Goal: Transaction & Acquisition: Purchase product/service

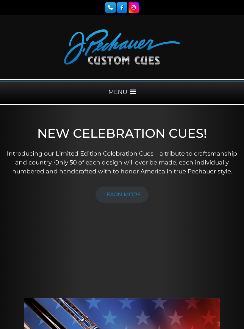
scroll to position [22, 0]
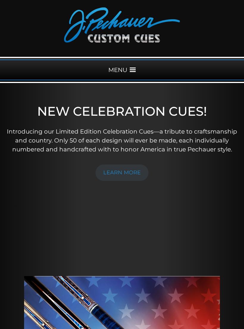
click at [131, 69] on span at bounding box center [133, 70] width 6 height 6
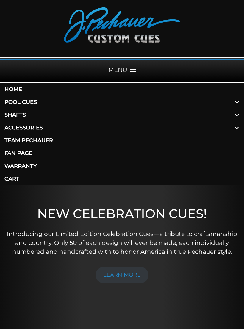
click at [19, 99] on link "Pool Cues" at bounding box center [122, 102] width 244 height 13
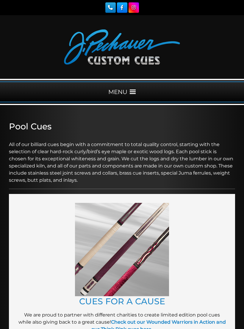
click at [132, 97] on div "MENU" at bounding box center [122, 92] width 244 height 21
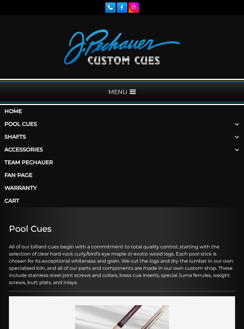
click at [237, 150] on span at bounding box center [237, 150] width 14 height 13
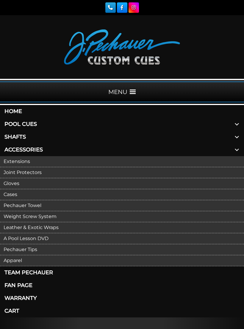
click at [11, 194] on link "Cases" at bounding box center [122, 194] width 244 height 11
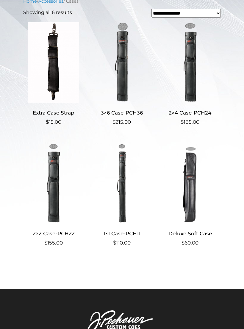
scroll to position [182, 0]
click at [195, 85] on img at bounding box center [190, 63] width 61 height 80
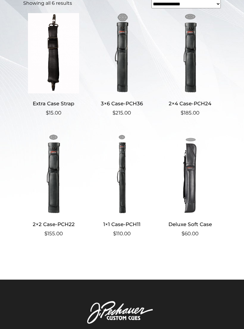
click at [52, 196] on img at bounding box center [53, 174] width 61 height 80
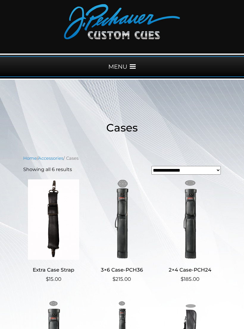
scroll to position [0, 0]
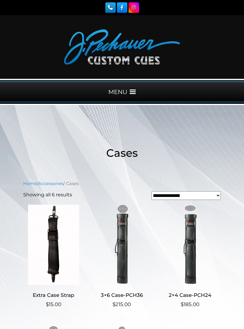
click at [134, 87] on div "MENU" at bounding box center [122, 92] width 244 height 21
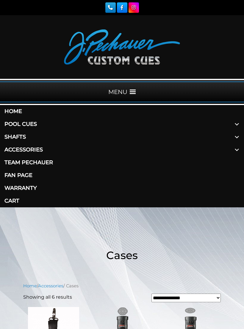
click at [237, 124] on span at bounding box center [237, 124] width 14 height 13
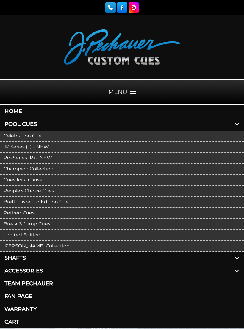
click at [12, 149] on link "JP Series (T) – NEW" at bounding box center [122, 147] width 244 height 11
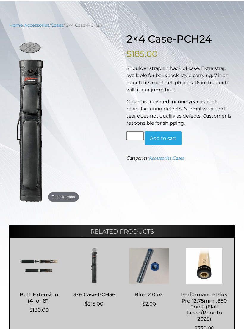
scroll to position [57, 0]
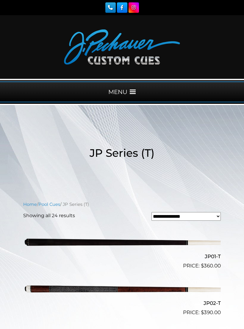
click at [135, 91] on span at bounding box center [133, 92] width 6 height 6
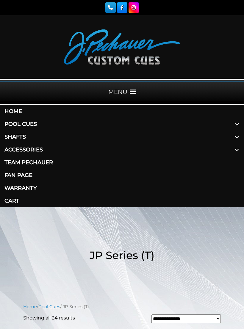
click at [236, 124] on span at bounding box center [237, 124] width 14 height 13
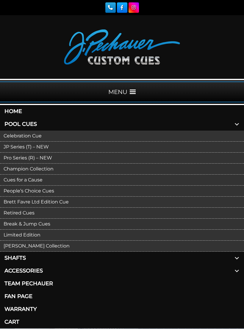
click at [14, 157] on link "Pro Series (R) – NEW" at bounding box center [122, 158] width 244 height 11
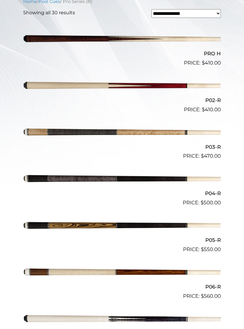
scroll to position [211, 0]
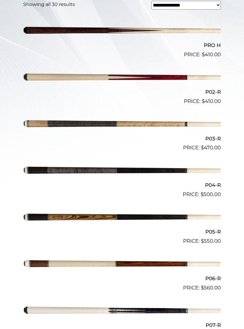
click at [26, 167] on img at bounding box center [122, 170] width 198 height 33
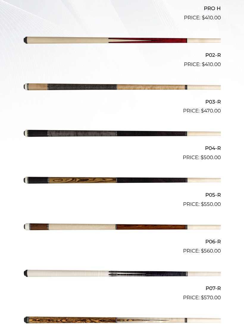
scroll to position [248, 0]
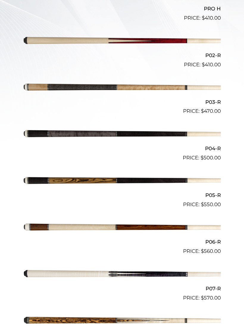
click at [25, 86] on img at bounding box center [122, 87] width 198 height 33
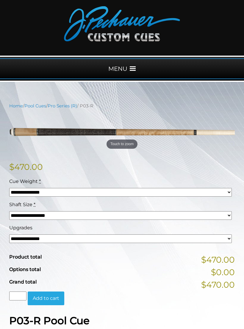
scroll to position [24, 0]
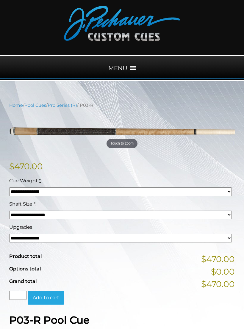
click at [222, 240] on select "**********" at bounding box center [120, 238] width 223 height 9
click at [228, 214] on select "**********" at bounding box center [120, 215] width 223 height 9
click at [229, 219] on select "**********" at bounding box center [120, 215] width 223 height 9
select select "*****"
click at [225, 239] on select "**********" at bounding box center [120, 238] width 223 height 9
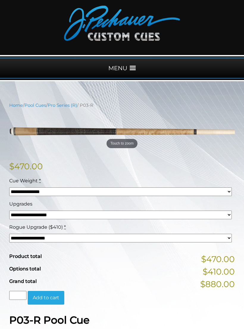
scroll to position [0, 0]
